Goal: Information Seeking & Learning: Learn about a topic

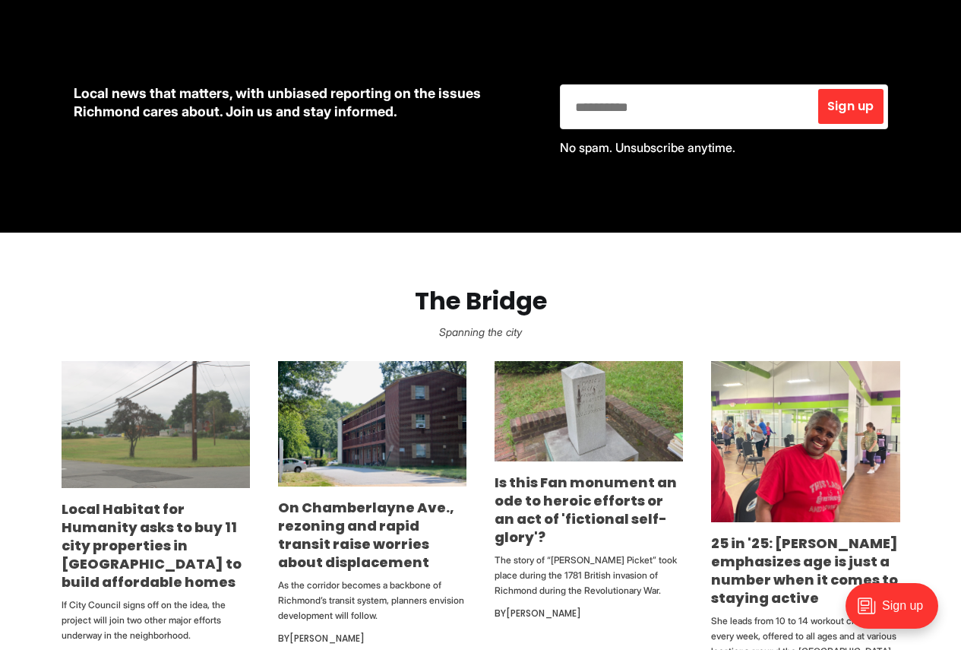
scroll to position [912, 0]
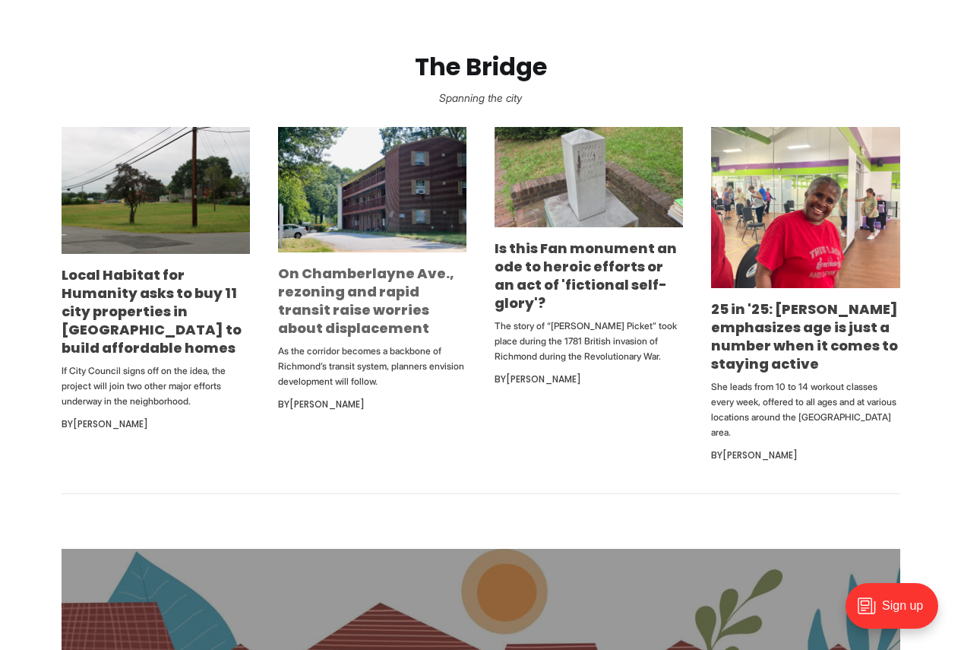
drag, startPoint x: 361, startPoint y: 289, endPoint x: 388, endPoint y: 293, distance: 27.0
click at [388, 293] on link "On Chamberlayne Ave., rezoning and rapid transit raise worries about displaceme…" at bounding box center [366, 301] width 176 height 74
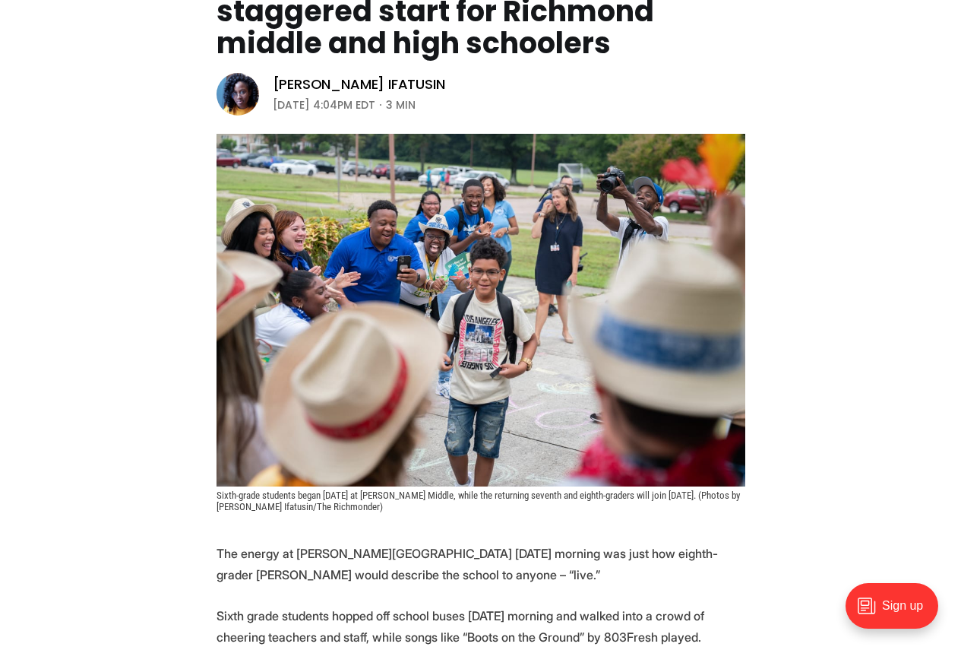
scroll to position [152, 0]
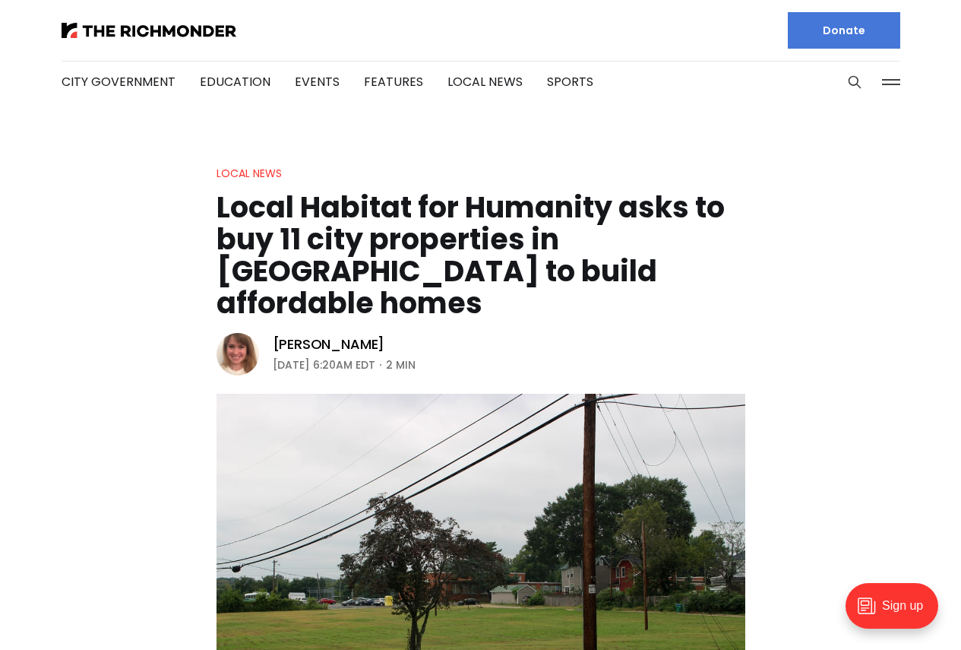
scroll to position [152, 0]
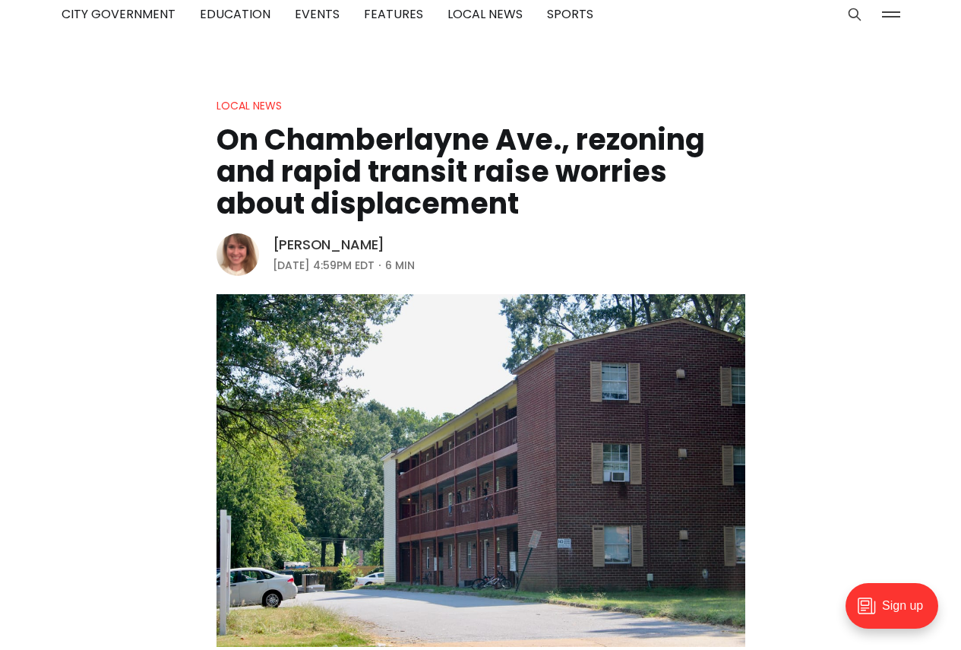
scroll to position [152, 0]
